Goal: Task Accomplishment & Management: Complete application form

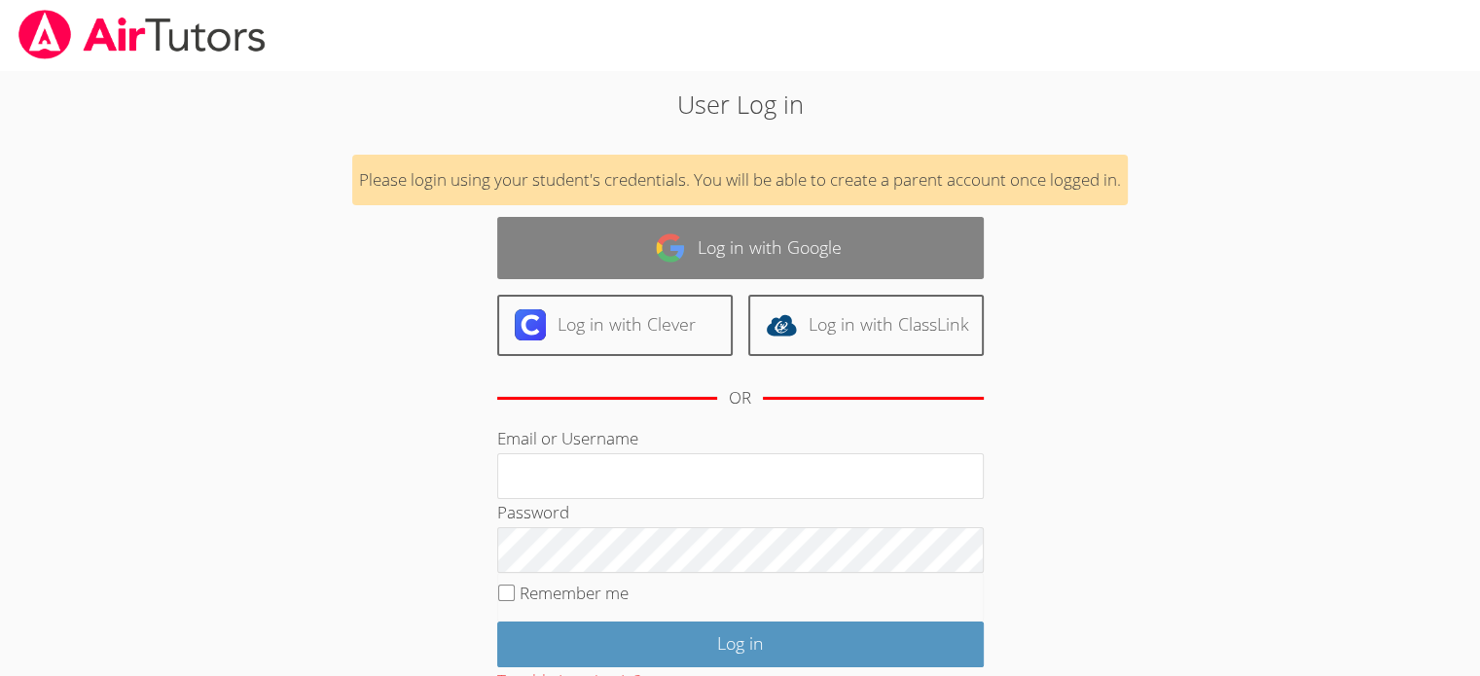
click at [739, 258] on link "Log in with Google" at bounding box center [740, 247] width 487 height 61
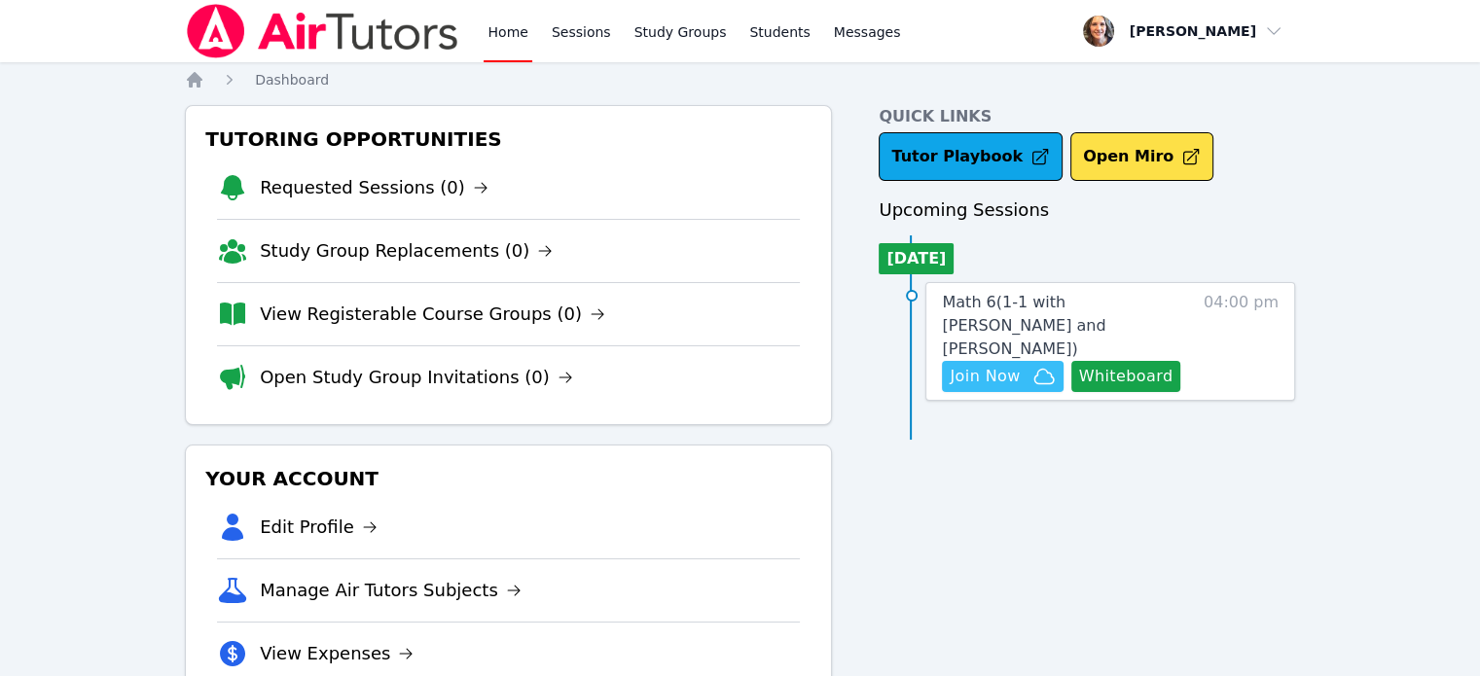
click at [996, 365] on span "Join Now" at bounding box center [985, 376] width 70 height 23
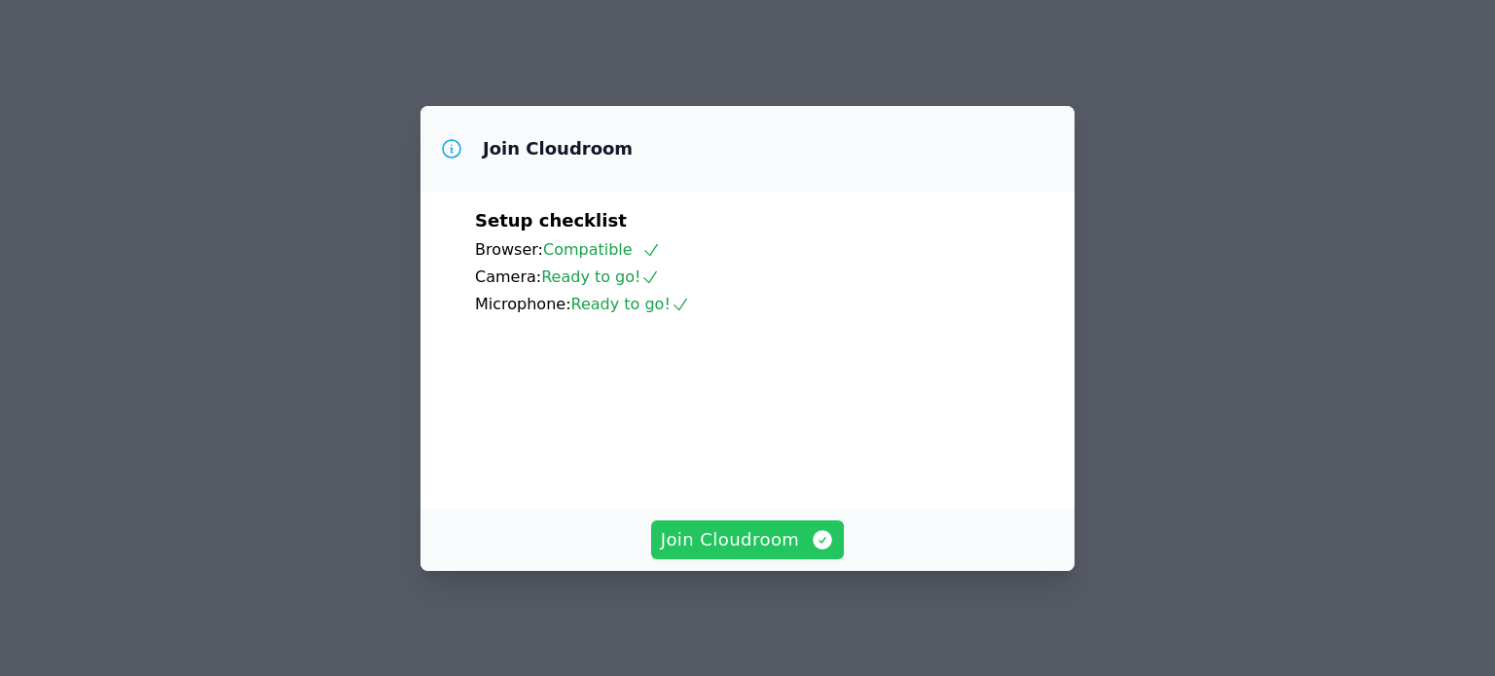
click at [717, 553] on span "Join Cloudroom" at bounding box center [748, 540] width 174 height 27
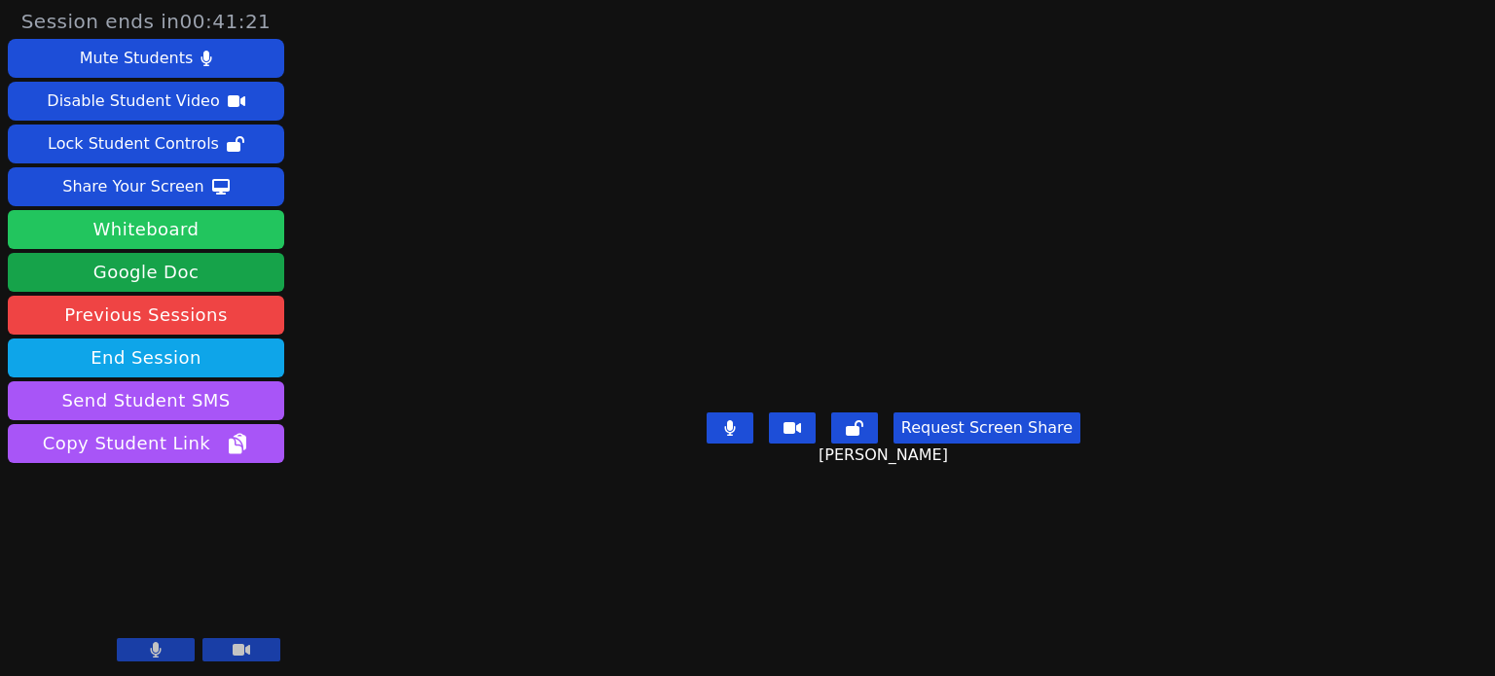
click at [141, 229] on button "Whiteboard" at bounding box center [146, 229] width 276 height 39
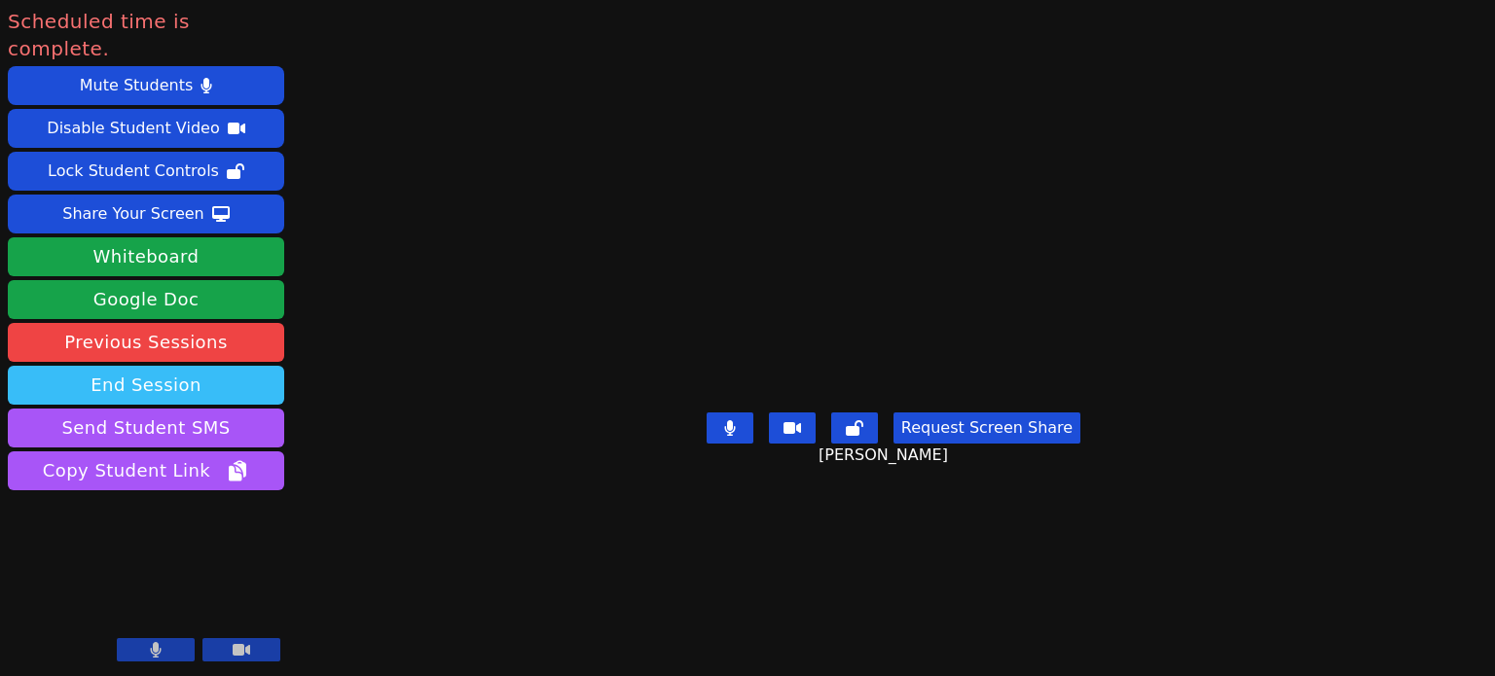
click at [132, 366] on button "End Session" at bounding box center [146, 385] width 276 height 39
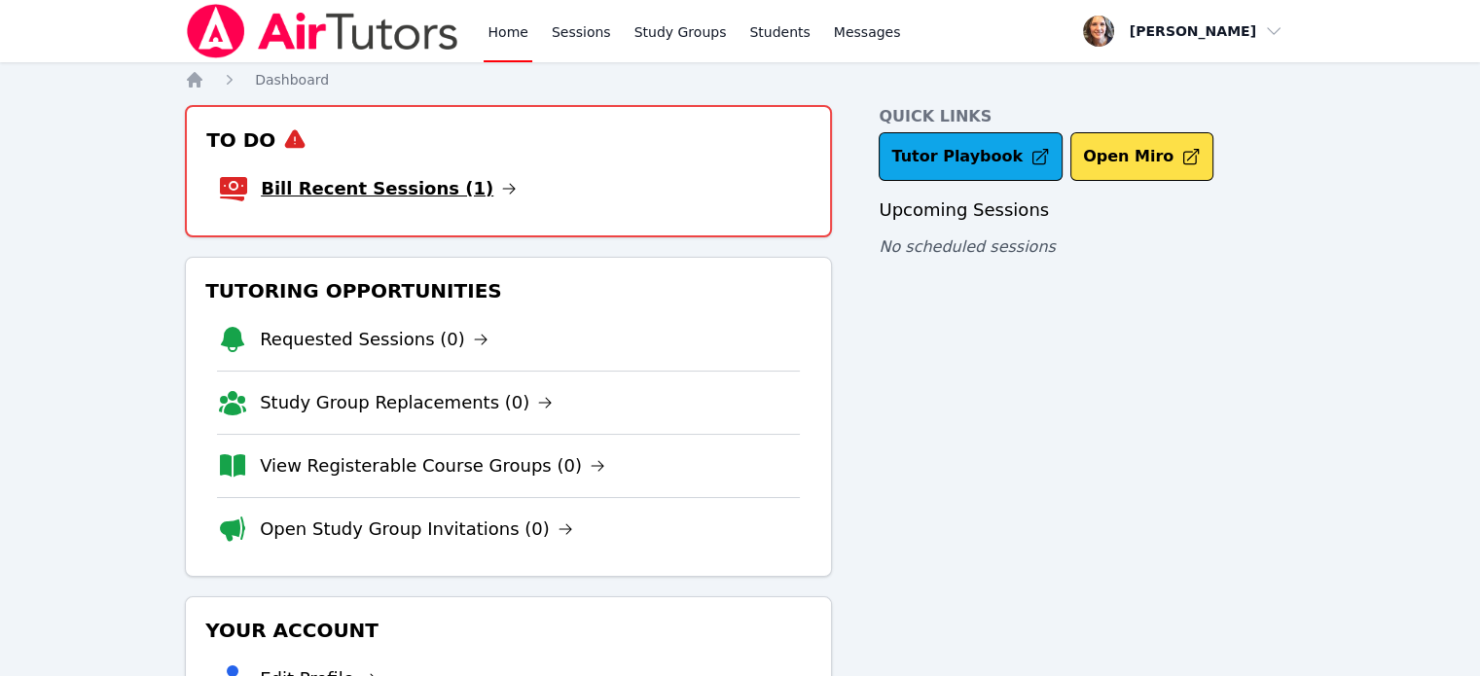
click at [415, 181] on link "Bill Recent Sessions (1)" at bounding box center [389, 188] width 256 height 27
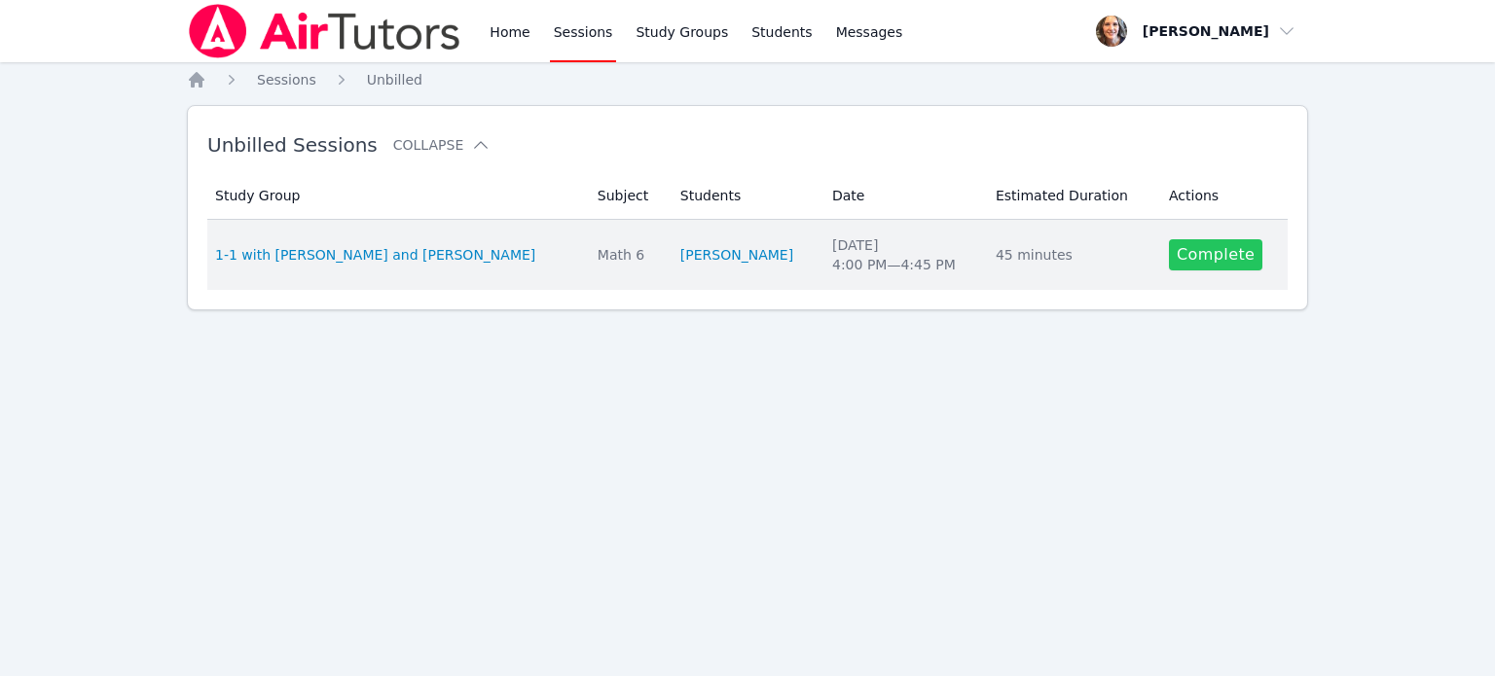
click at [1223, 256] on link "Complete" at bounding box center [1215, 254] width 93 height 31
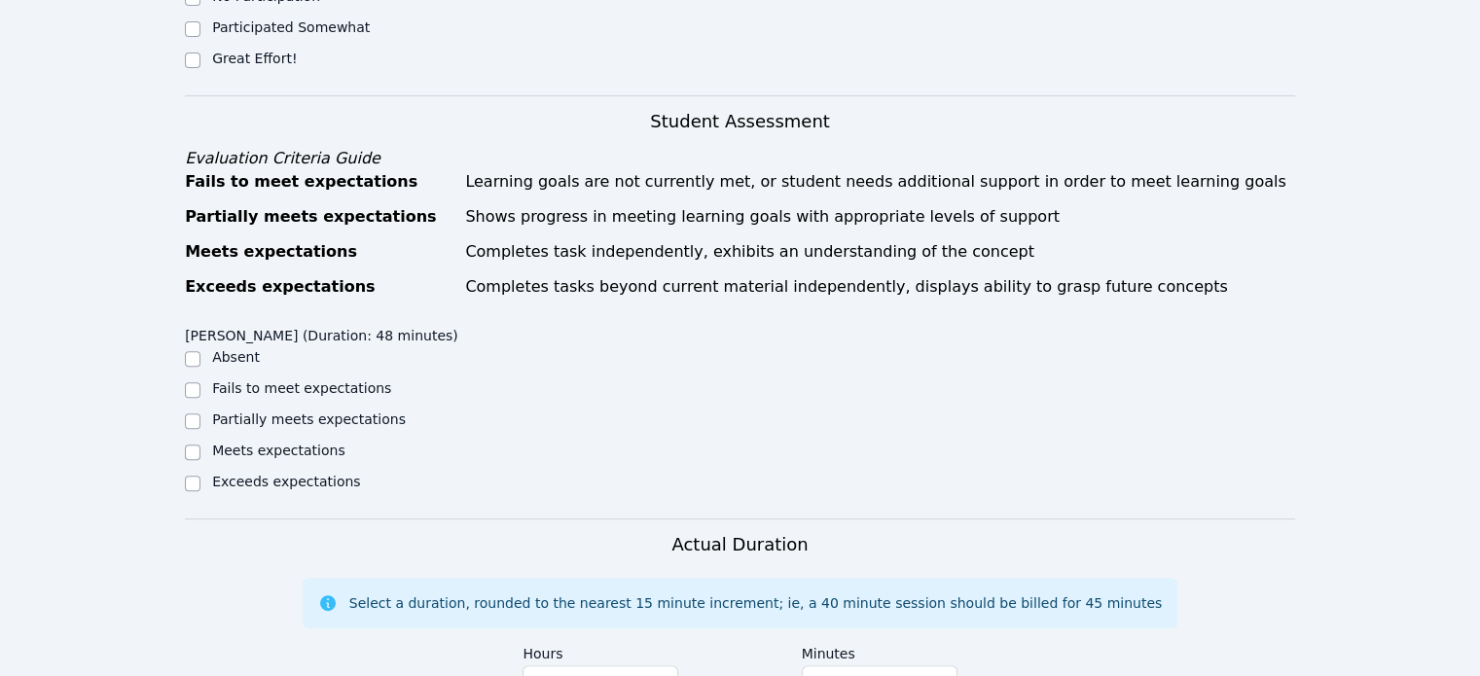
scroll to position [1071, 0]
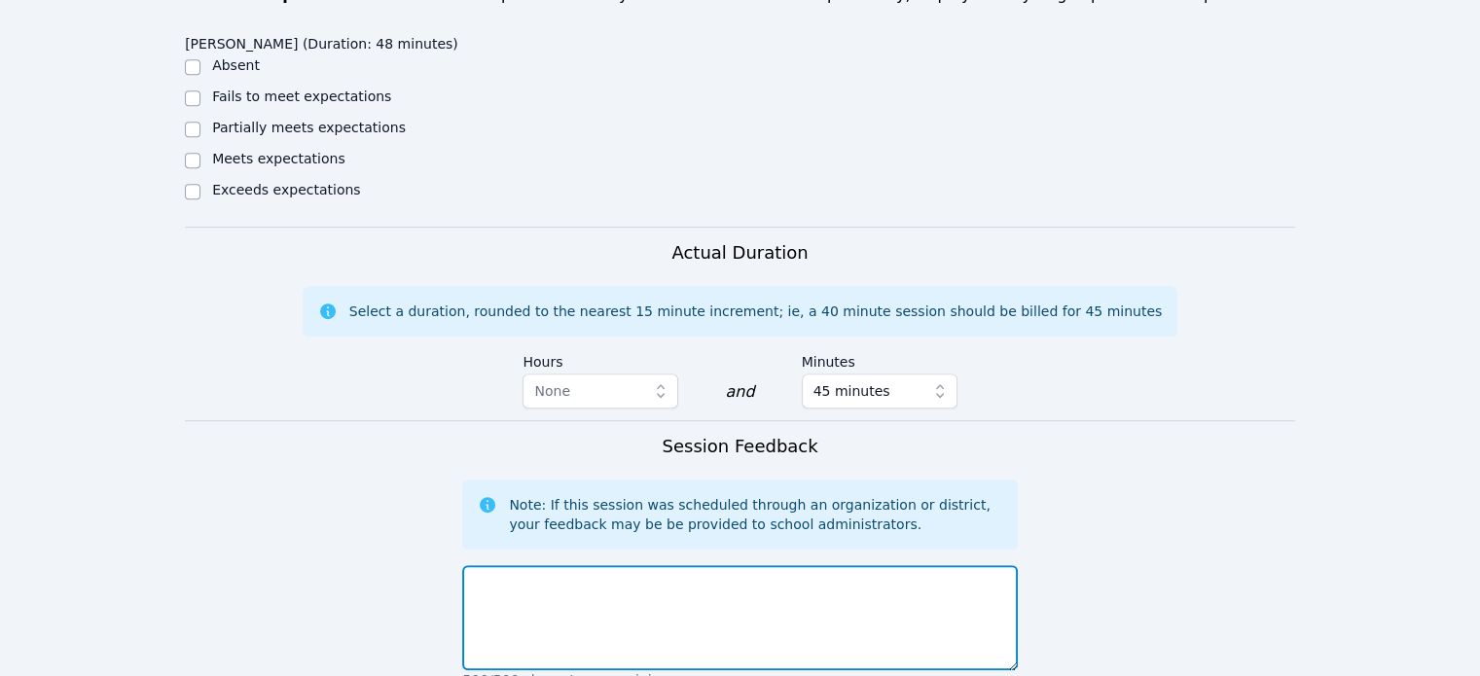
click at [514, 566] on textarea at bounding box center [739, 618] width 555 height 105
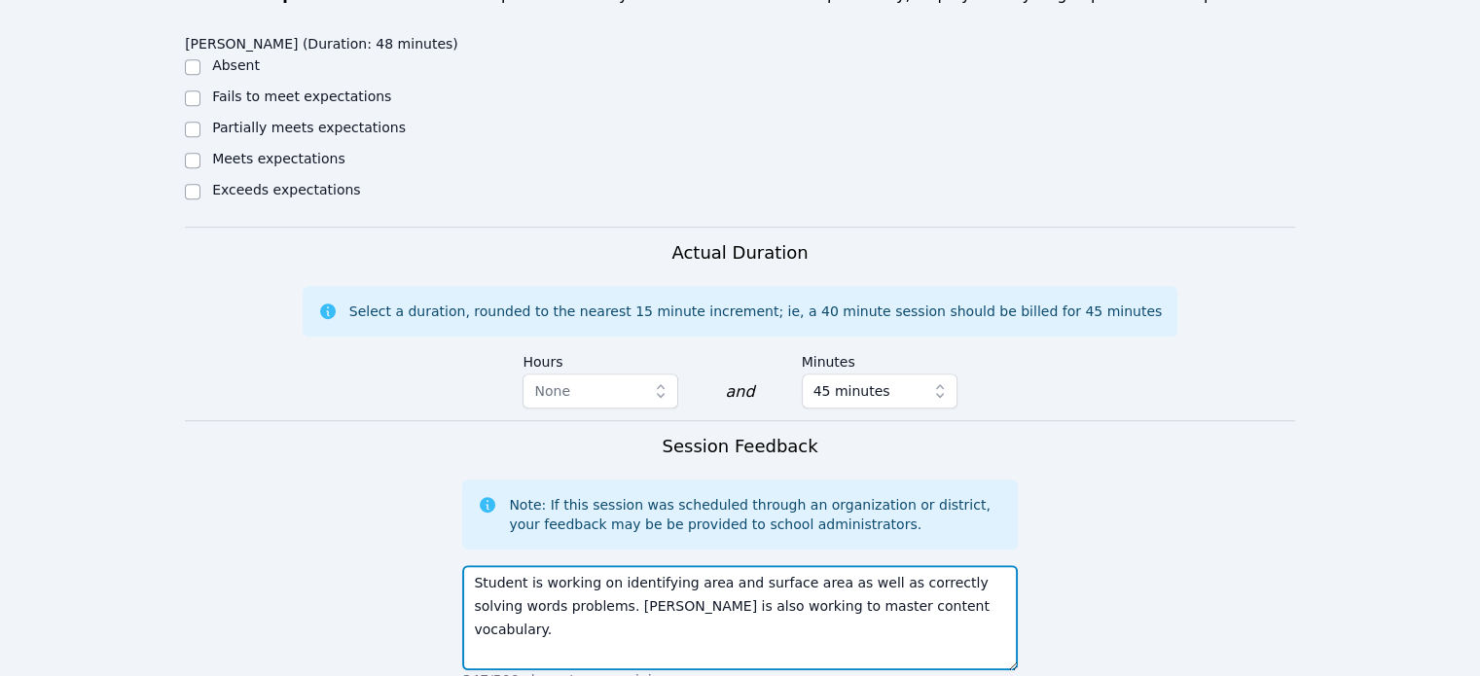
scroll to position [1383, 0]
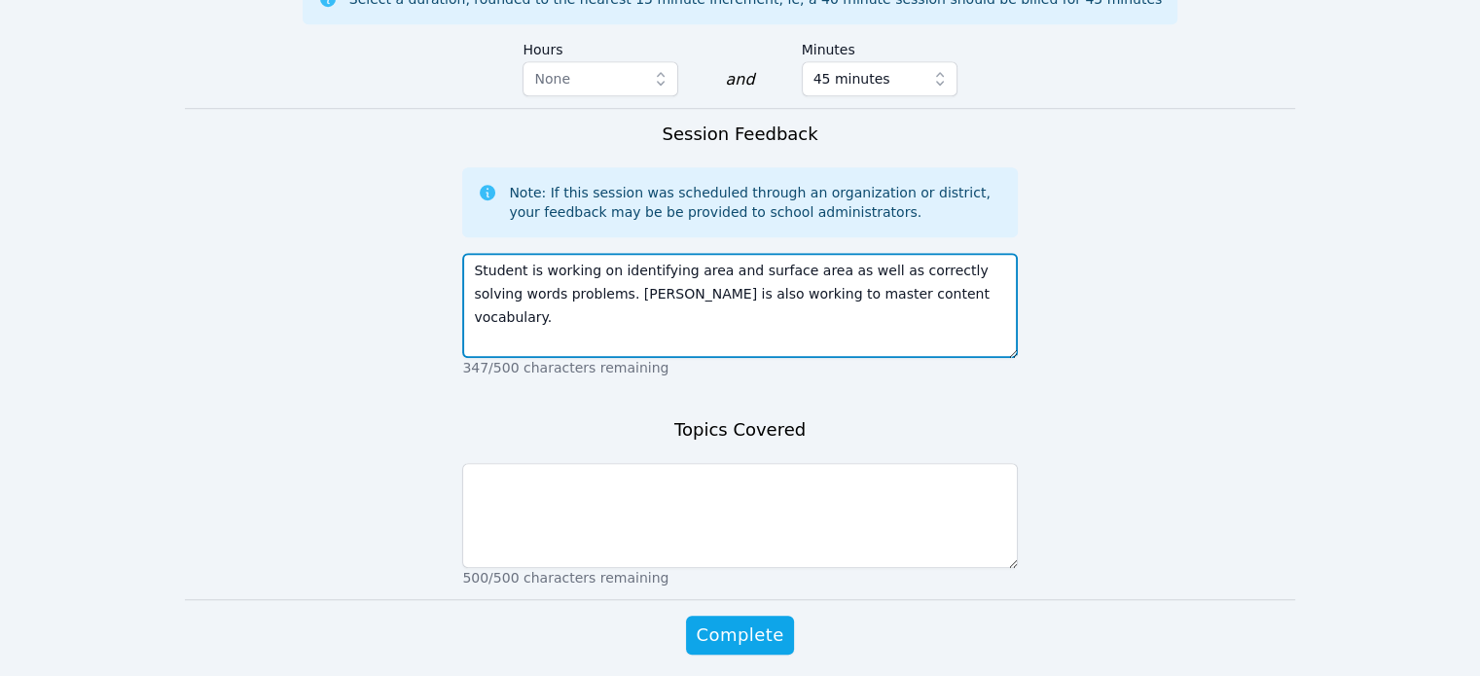
type textarea "Student is working on identifying area and surface area as well as correctly so…"
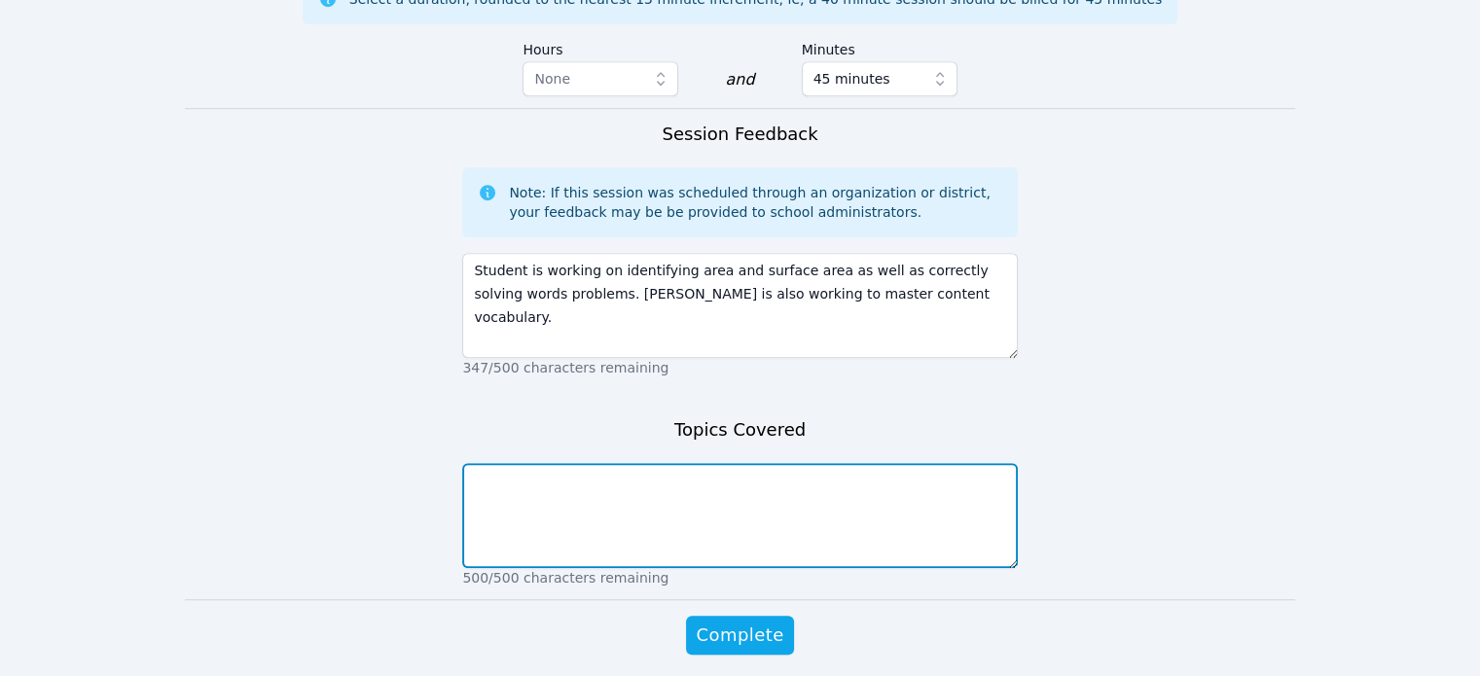
click at [561, 463] on textarea at bounding box center [739, 515] width 555 height 105
type textarea "area surface area math vocab"
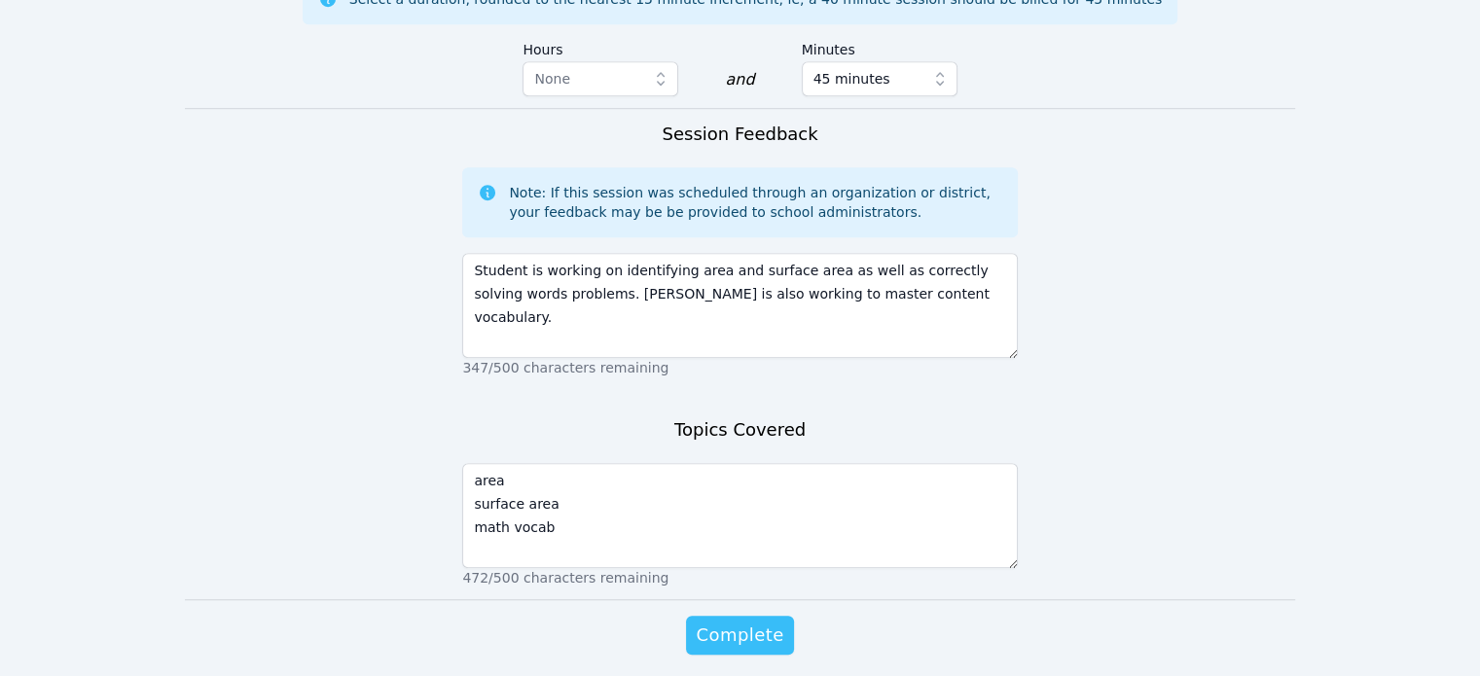
click at [743, 622] on span "Complete" at bounding box center [740, 635] width 88 height 27
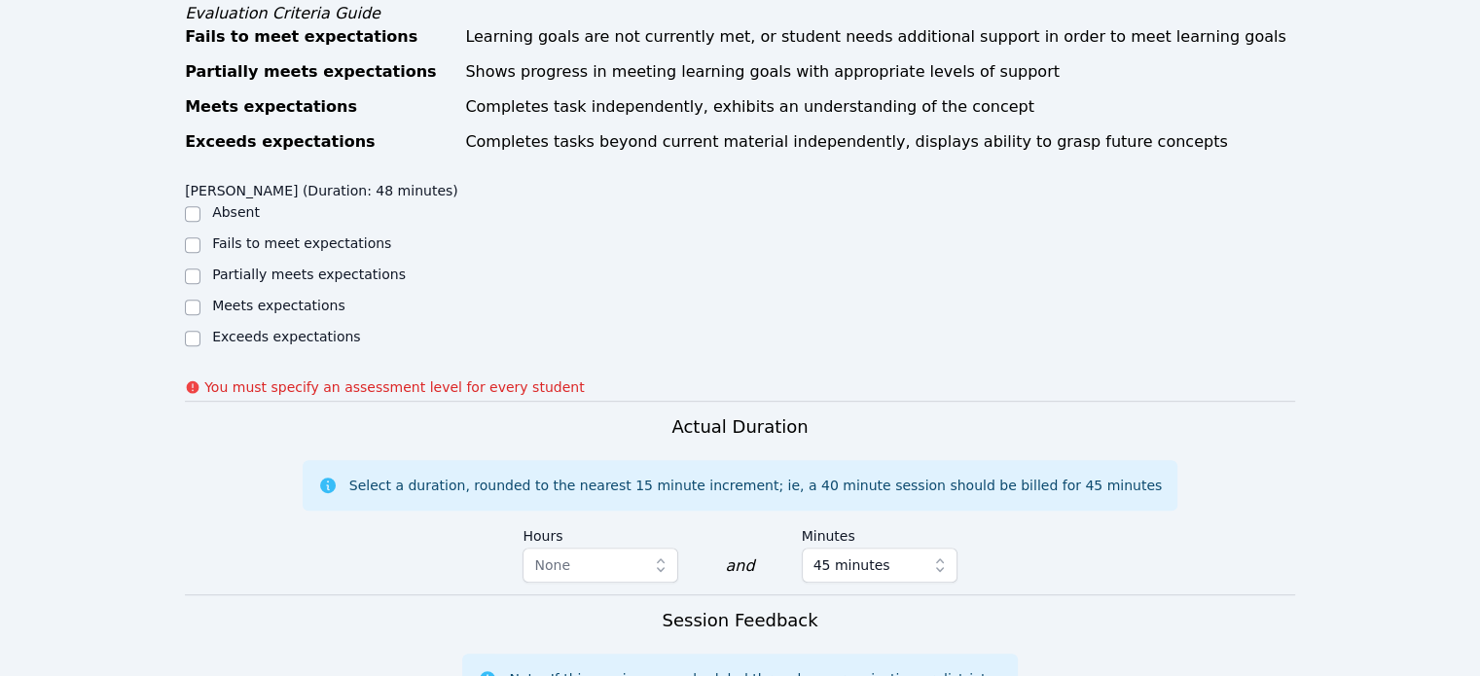
scroll to position [854, 0]
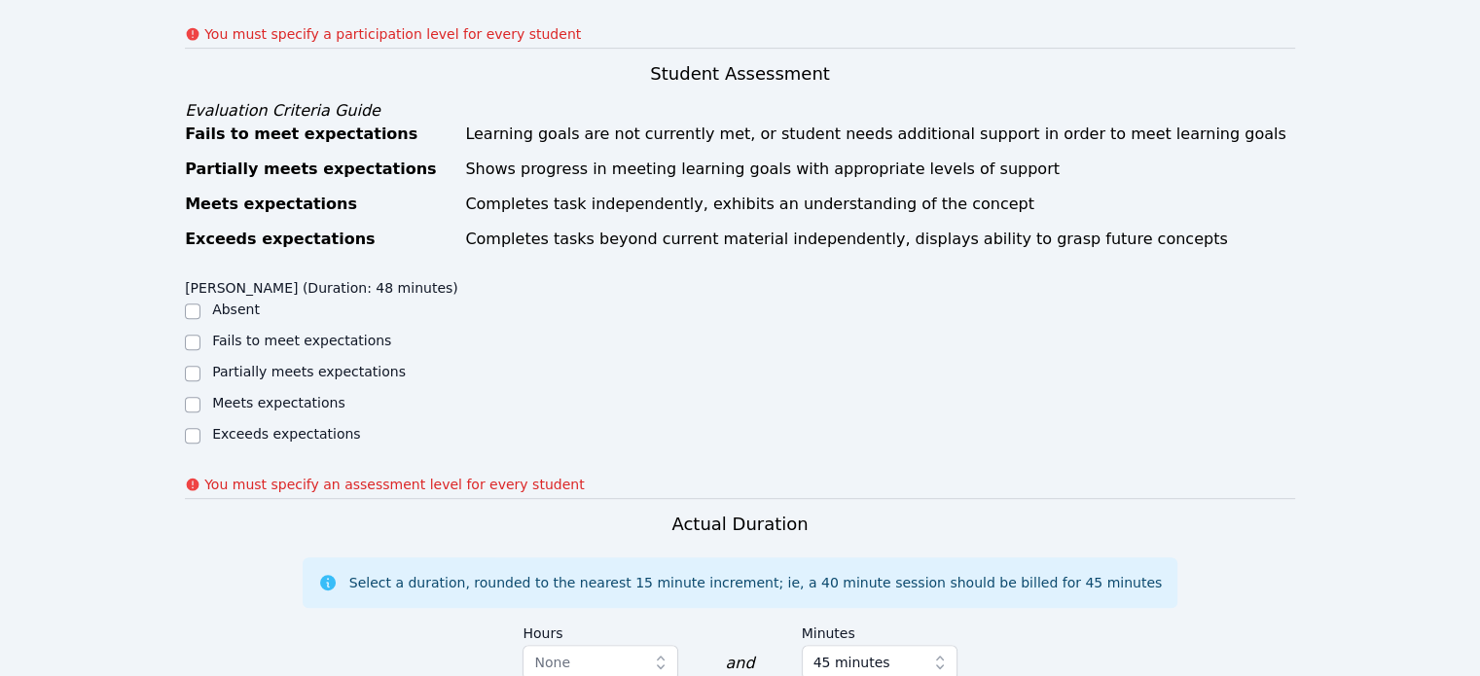
click at [194, 393] on div at bounding box center [193, 404] width 16 height 23
click at [194, 397] on input "Meets expectations" at bounding box center [193, 405] width 16 height 16
checkbox input "true"
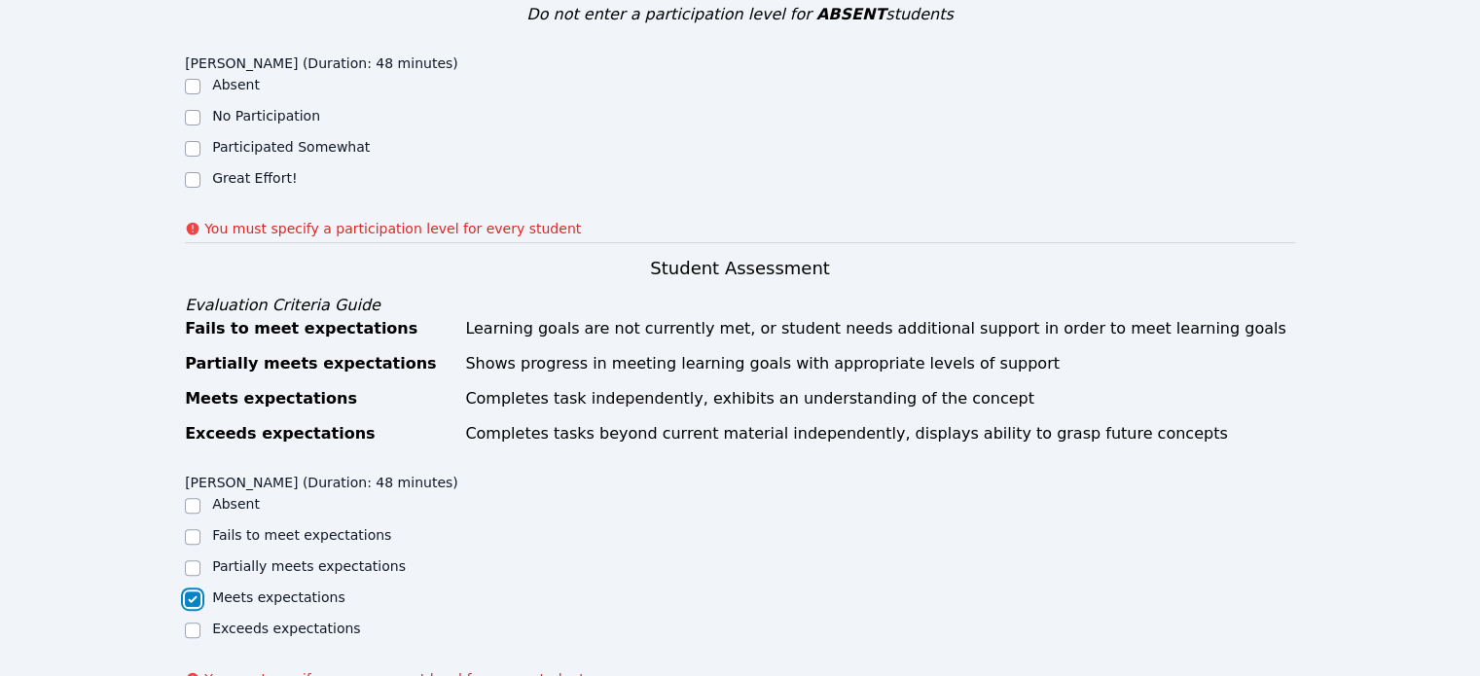
scroll to position [562, 0]
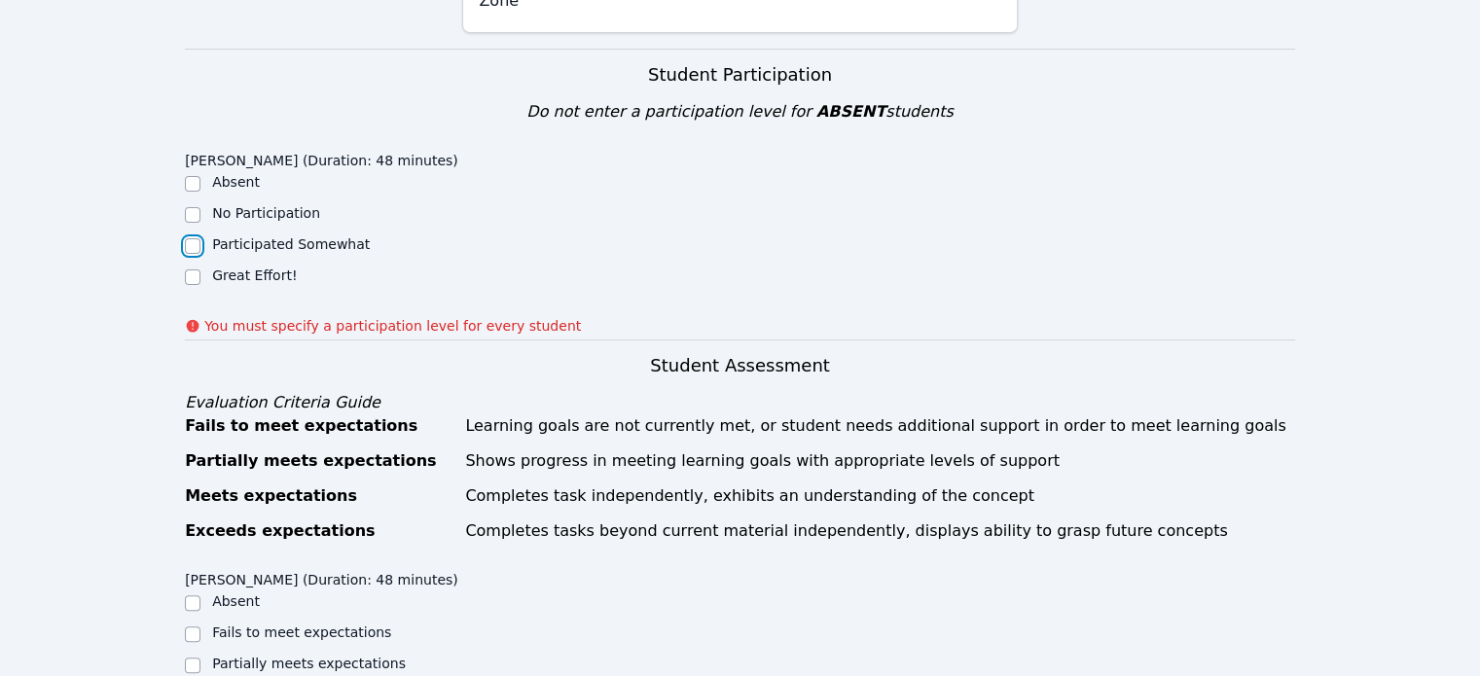
click at [195, 238] on input "Participated Somewhat" at bounding box center [193, 246] width 16 height 16
checkbox input "true"
click at [197, 270] on input "Great Effort!" at bounding box center [193, 278] width 16 height 16
checkbox input "true"
checkbox input "false"
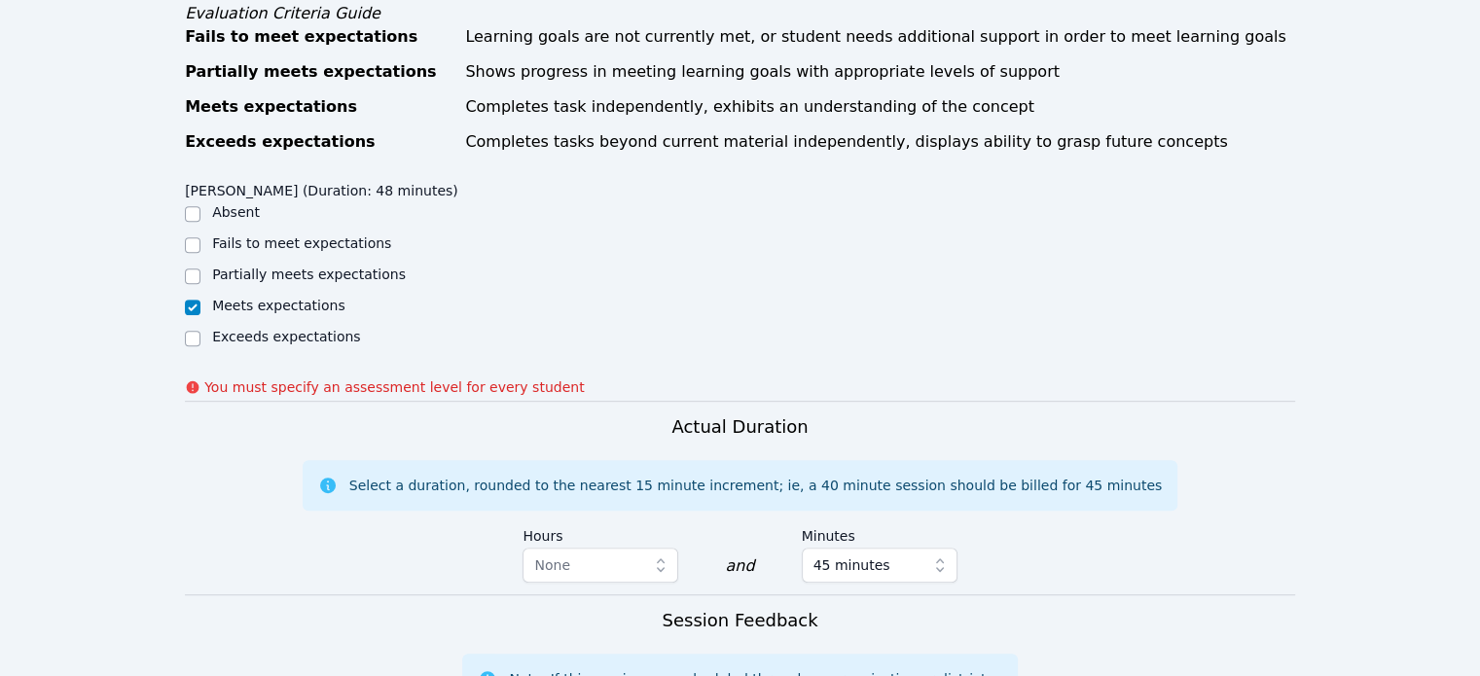
scroll to position [1438, 0]
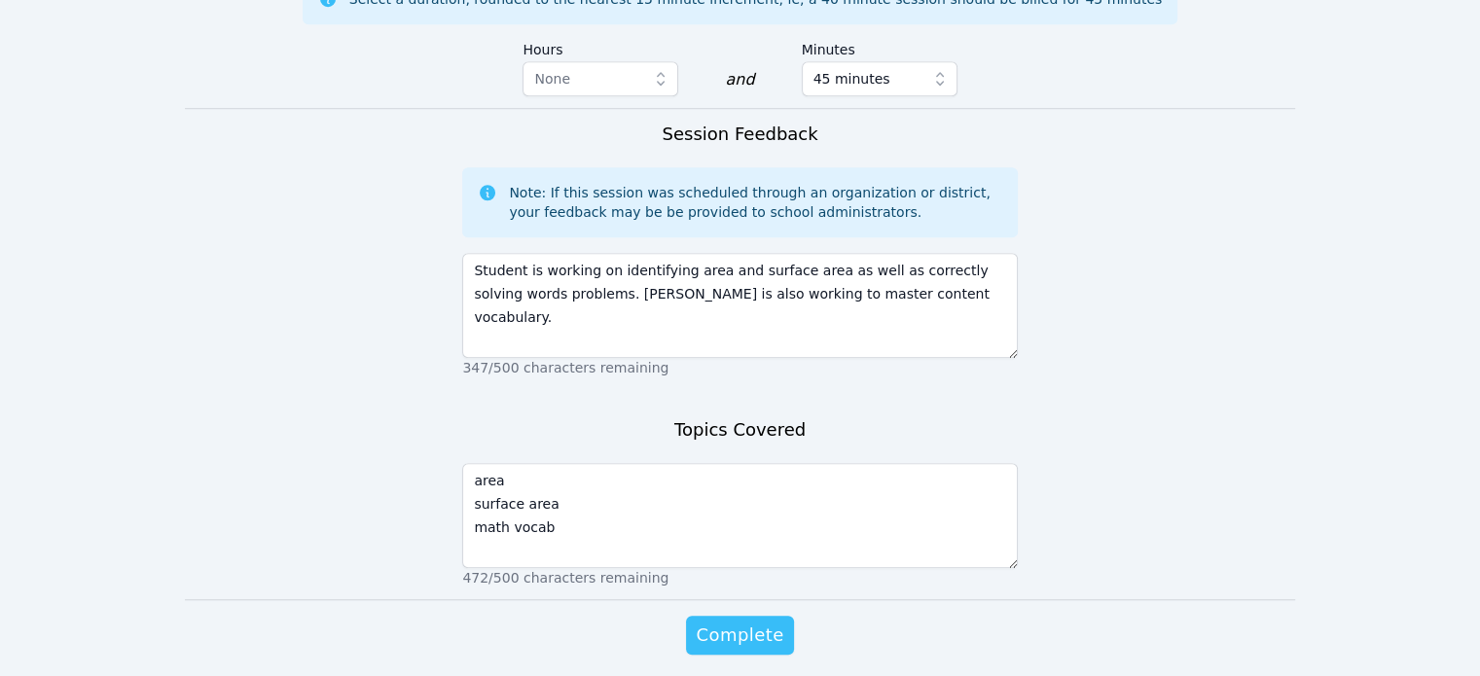
click at [763, 622] on span "Complete" at bounding box center [740, 635] width 88 height 27
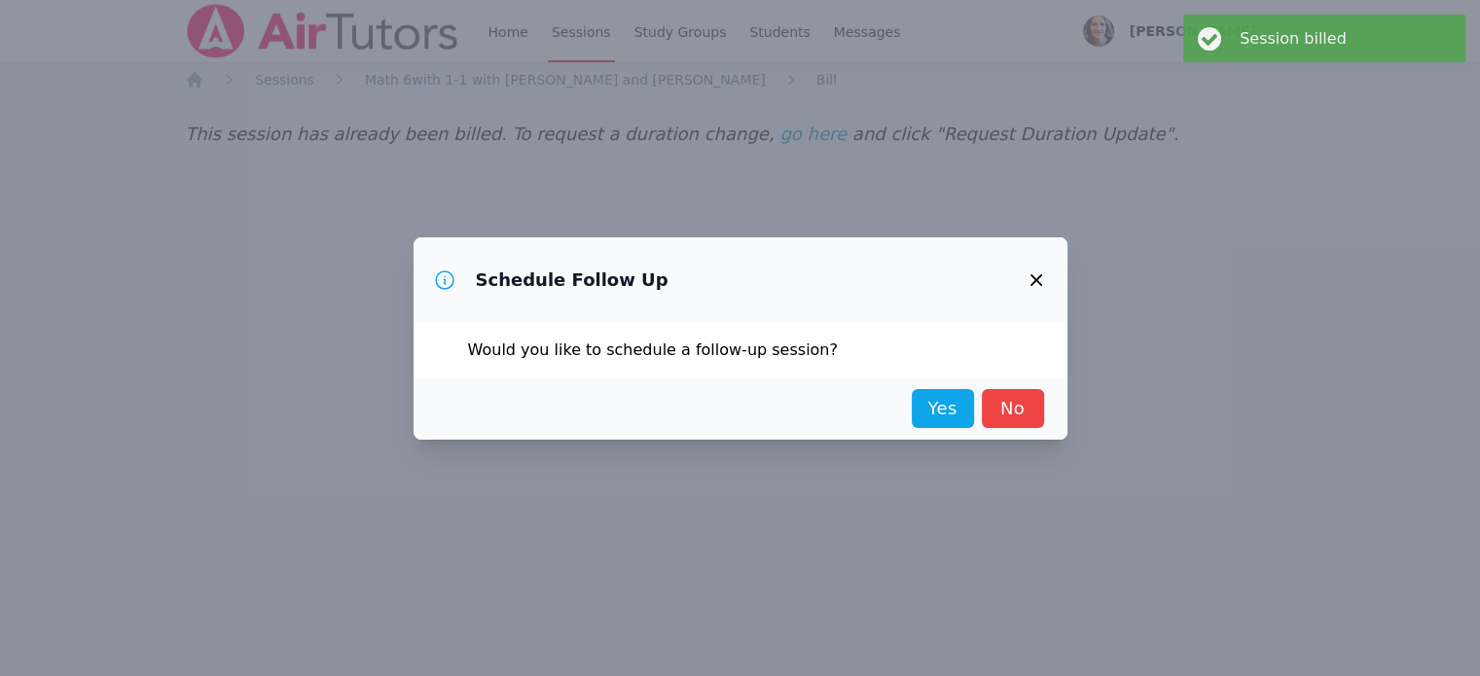
scroll to position [0, 0]
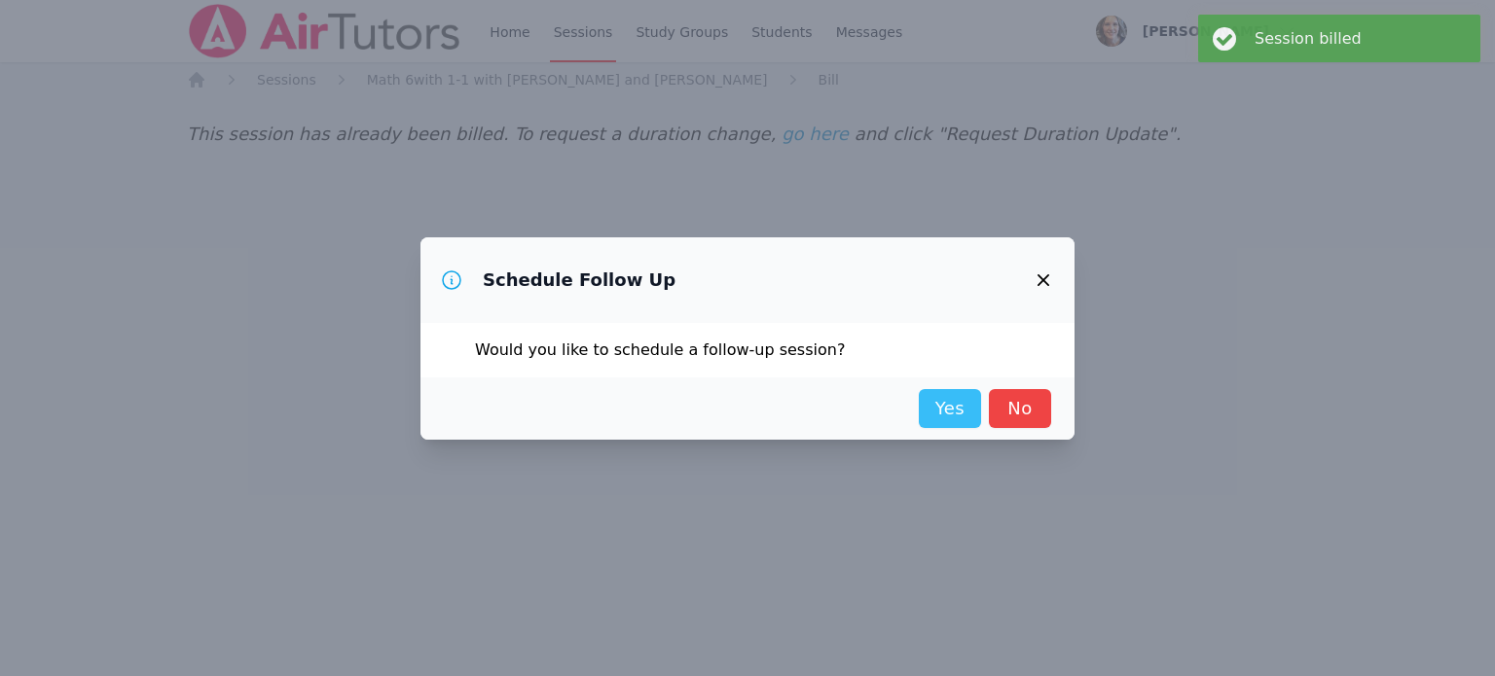
click at [951, 405] on link "Yes" at bounding box center [950, 408] width 62 height 39
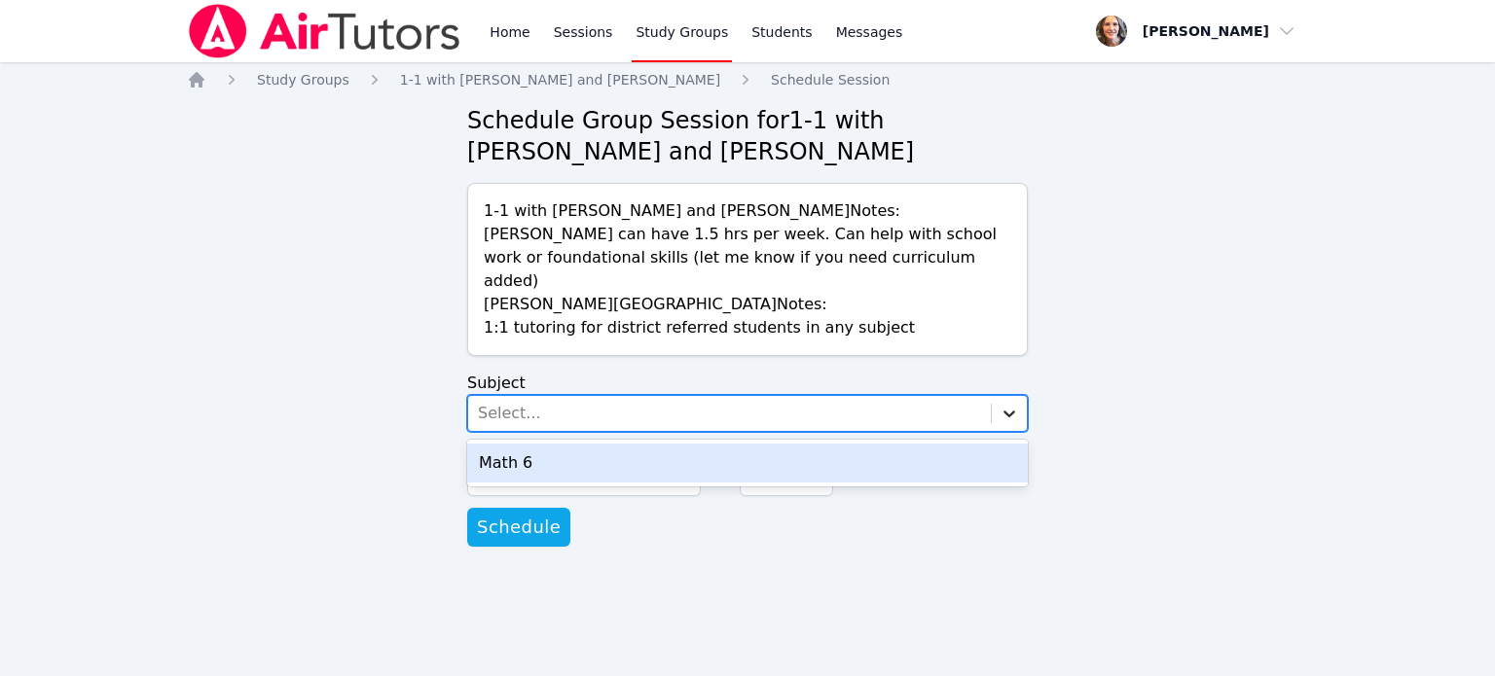
click at [1005, 411] on icon at bounding box center [1010, 414] width 12 height 7
click at [520, 451] on div "Math 6" at bounding box center [747, 463] width 561 height 39
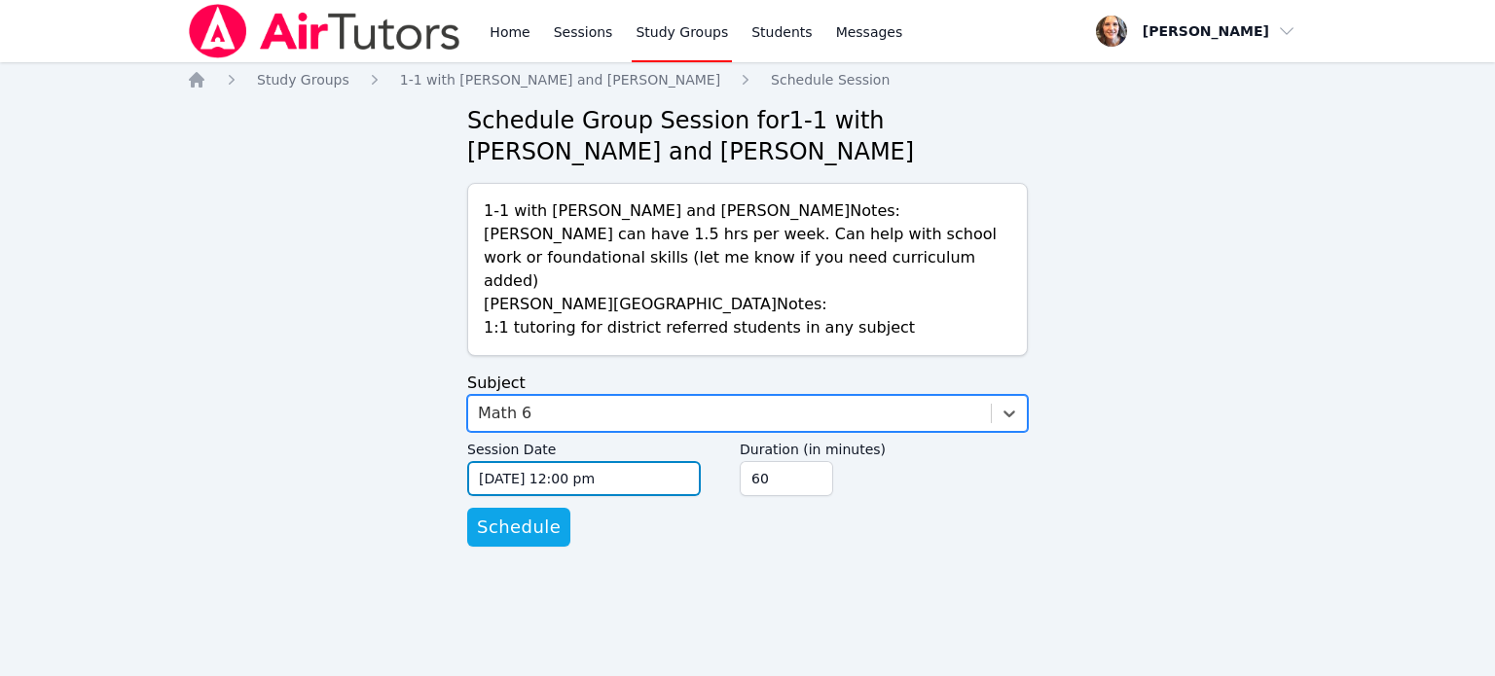
click at [636, 461] on input "09/18/2025 12:00 pm" at bounding box center [584, 478] width 234 height 35
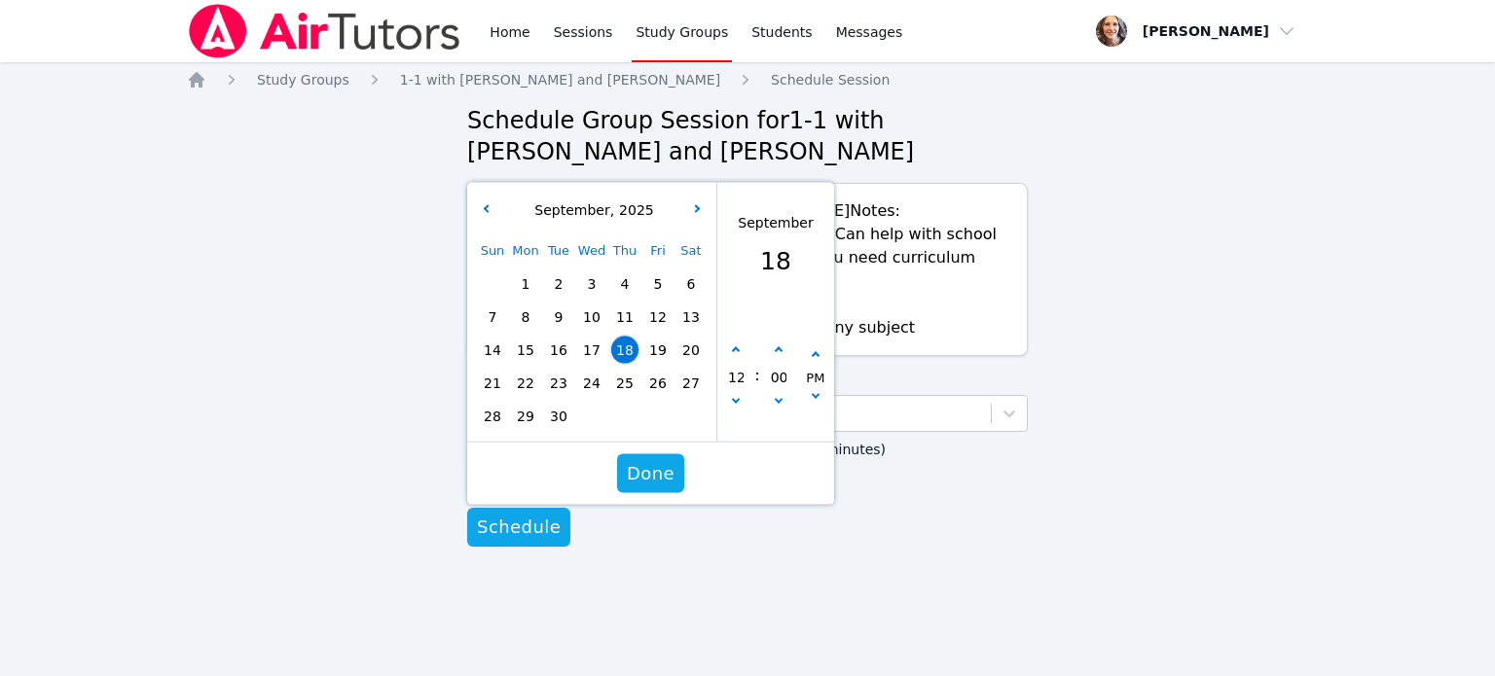
click at [555, 370] on span "23" at bounding box center [558, 383] width 27 height 27
click at [736, 347] on icon "button" at bounding box center [736, 351] width 8 height 8
type input "09/23/2025 01:00 pm"
type input "01"
click at [736, 347] on icon "button" at bounding box center [736, 351] width 8 height 8
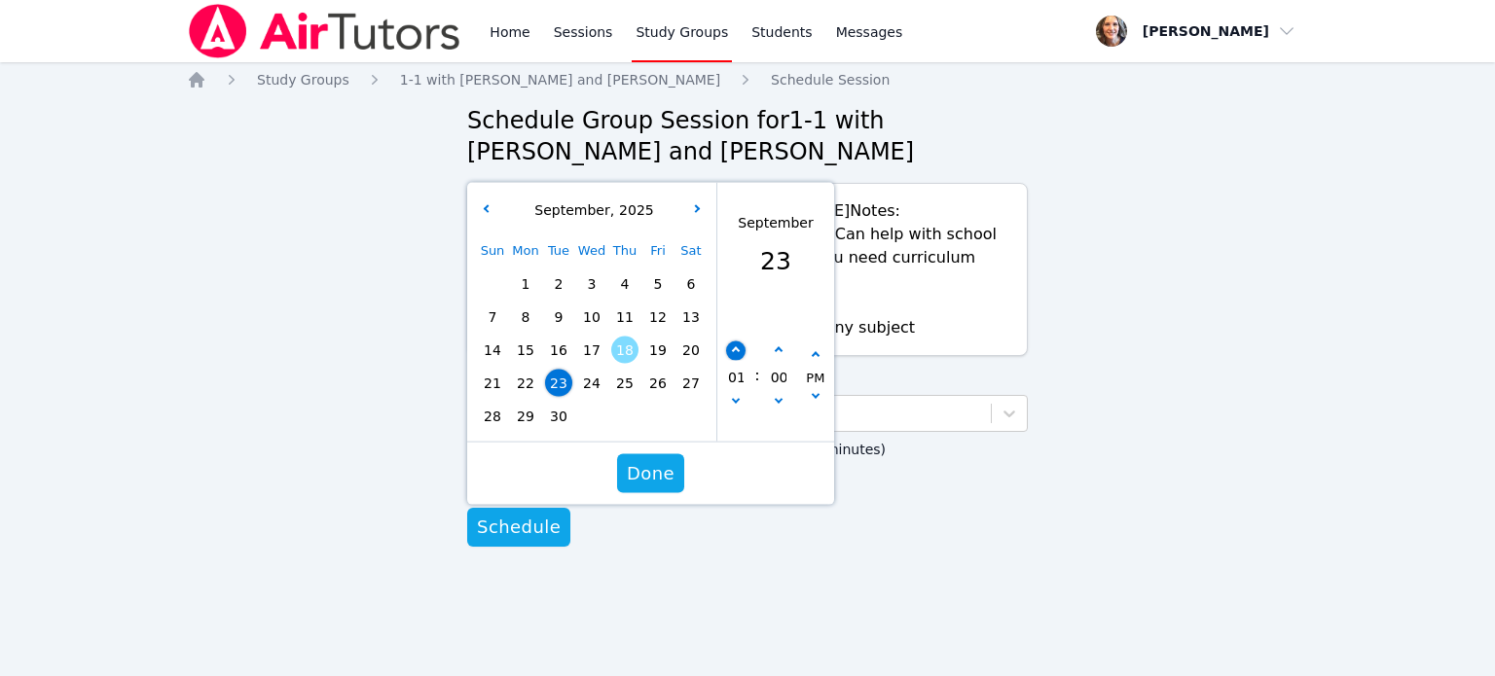
type input "09/23/2025 02:00 pm"
type input "02"
click at [736, 347] on icon "button" at bounding box center [736, 351] width 8 height 8
type input "09/23/2025 03:00 pm"
type input "03"
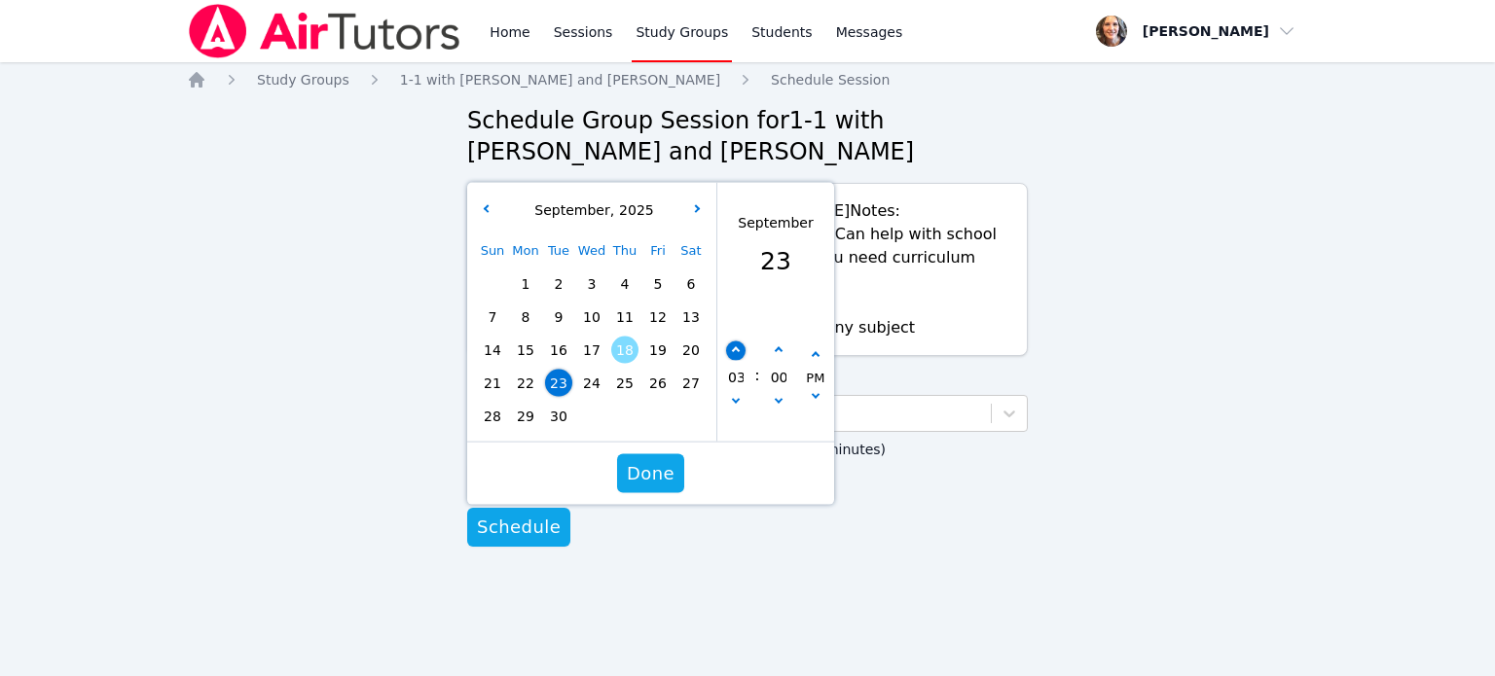
click at [736, 347] on icon "button" at bounding box center [736, 351] width 8 height 8
type input "09/23/2025 04:00 pm"
type input "04"
click at [736, 347] on icon "button" at bounding box center [736, 351] width 8 height 8
type input "09/23/2025 05:00 pm"
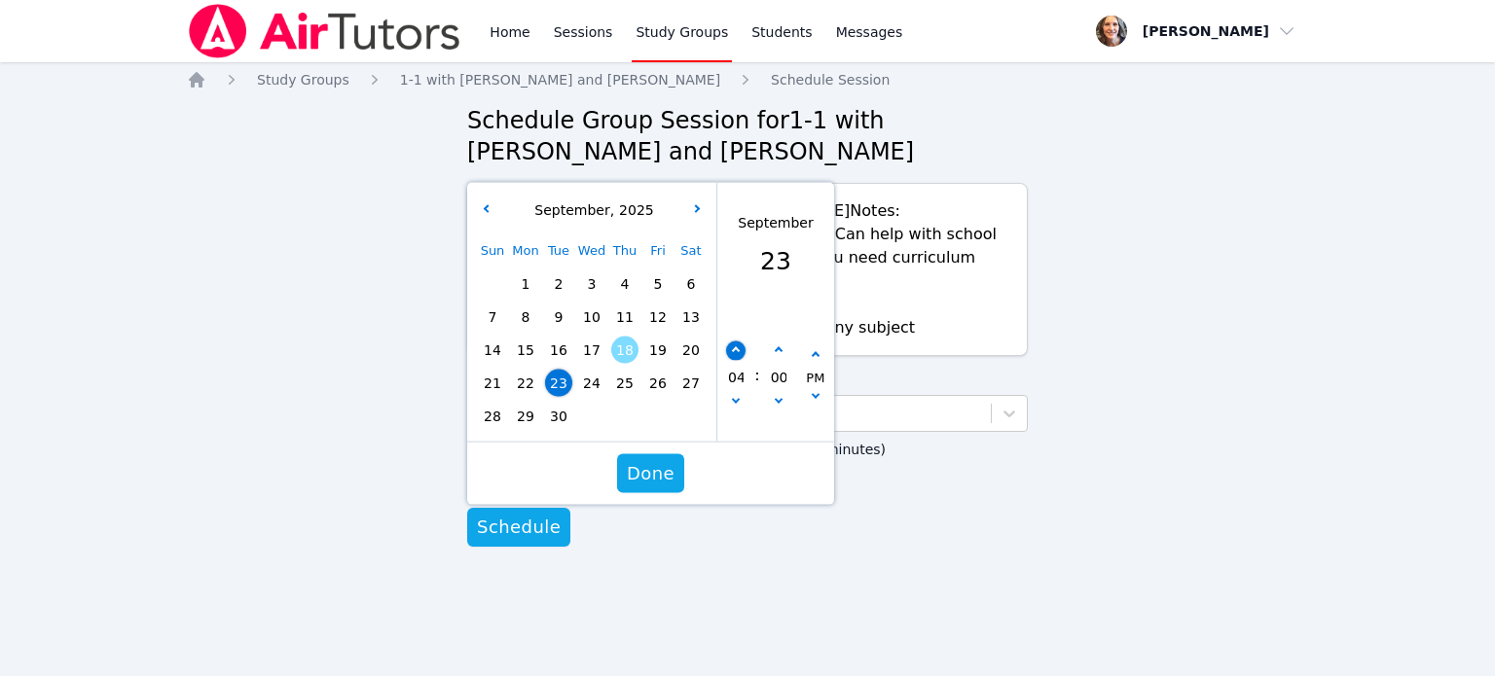
type input "05"
click at [736, 347] on icon "button" at bounding box center [736, 351] width 8 height 8
type input "09/23/2025 06:00 pm"
type input "06"
click at [736, 347] on icon "button" at bounding box center [736, 351] width 8 height 8
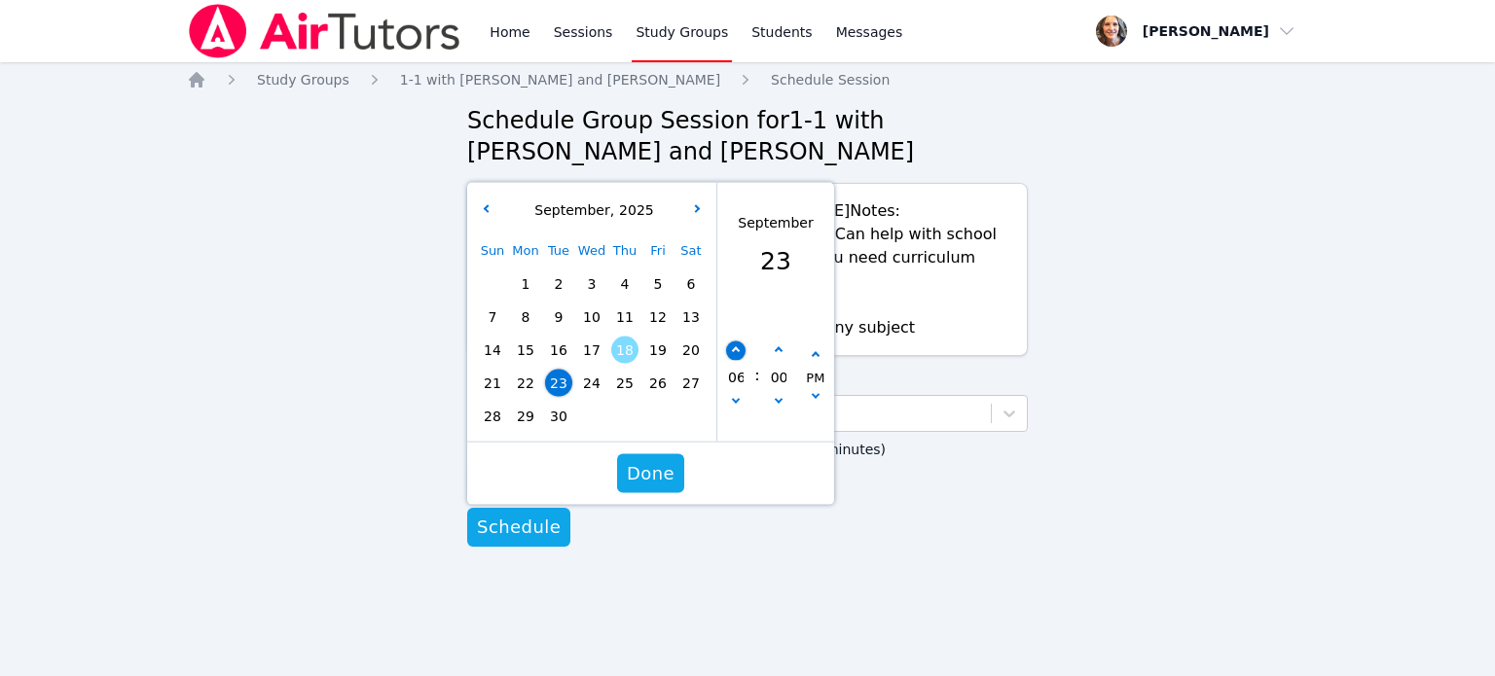
type input "09/23/2025 07:00 pm"
type input "07"
click at [650, 460] on span "Done" at bounding box center [651, 473] width 48 height 27
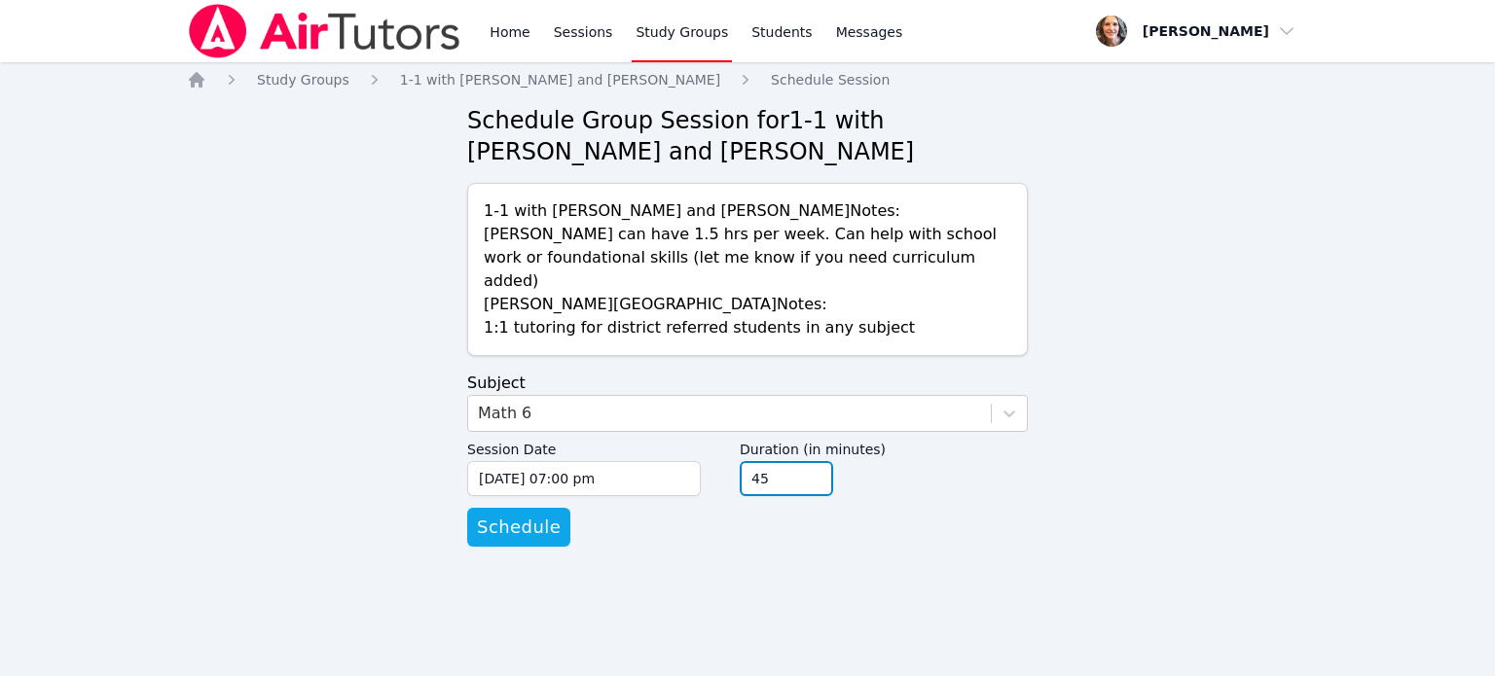
type input "45"
click at [818, 462] on input "45" at bounding box center [786, 478] width 93 height 35
click at [506, 516] on span "Schedule" at bounding box center [519, 527] width 84 height 27
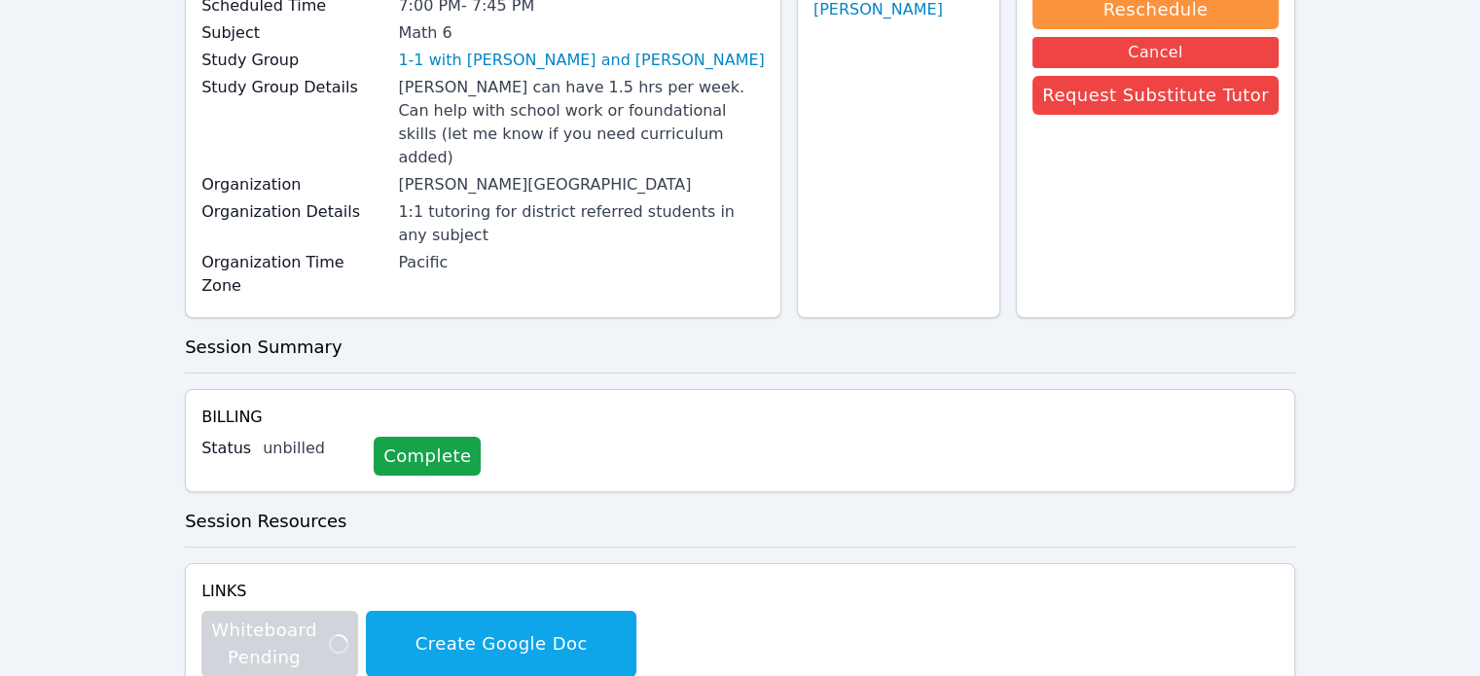
scroll to position [113, 0]
